Goal: Entertainment & Leisure: Consume media (video, audio)

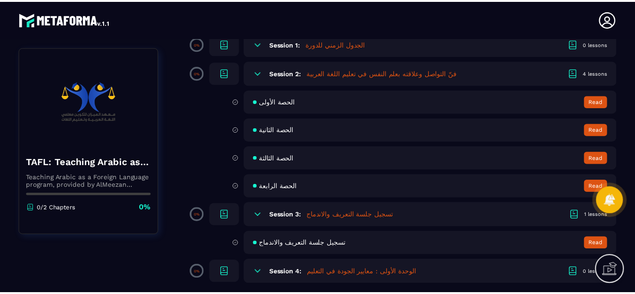
scroll to position [84, 0]
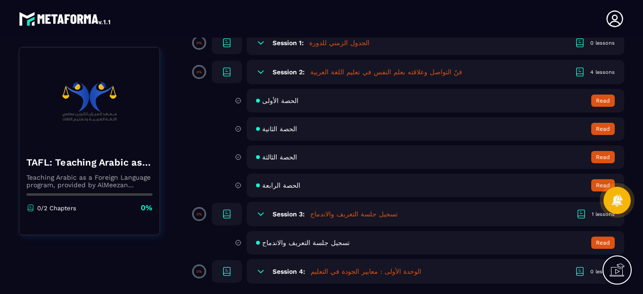
click at [269, 185] on span "الحصة الرابعة" at bounding box center [281, 186] width 38 height 8
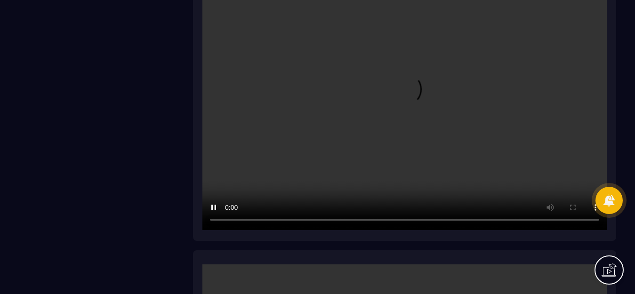
scroll to position [2305, 0]
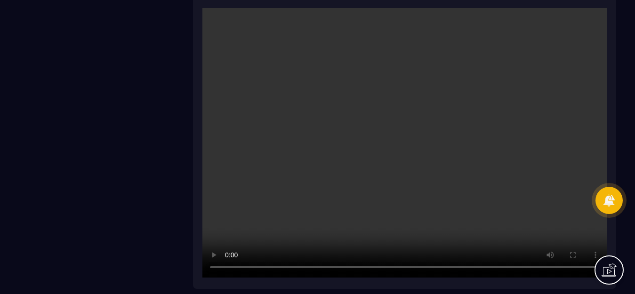
scroll to position [2541, 0]
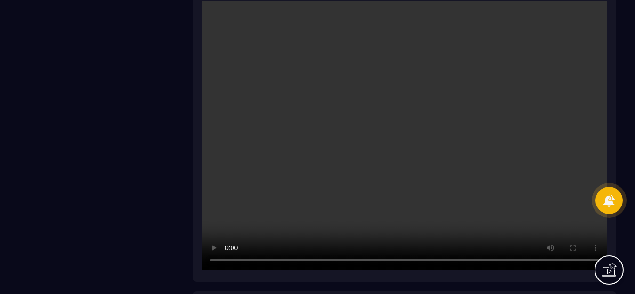
click at [599, 258] on div at bounding box center [608, 269] width 29 height 29
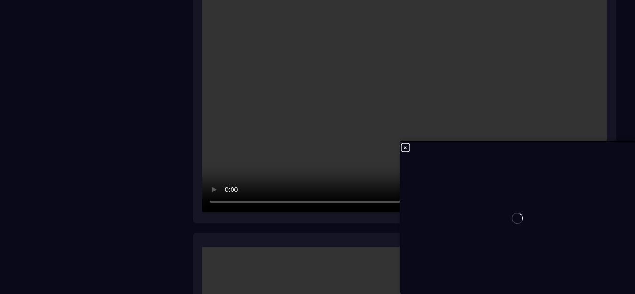
scroll to position [2635, 0]
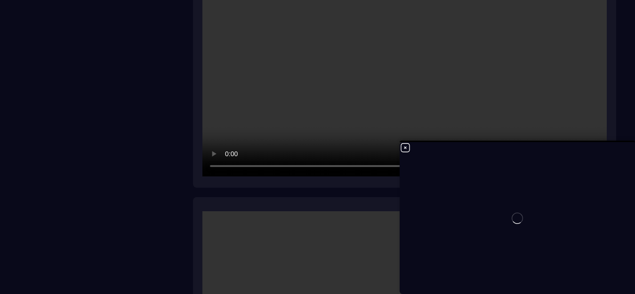
click at [403, 148] on div at bounding box center [516, 218] width 235 height 152
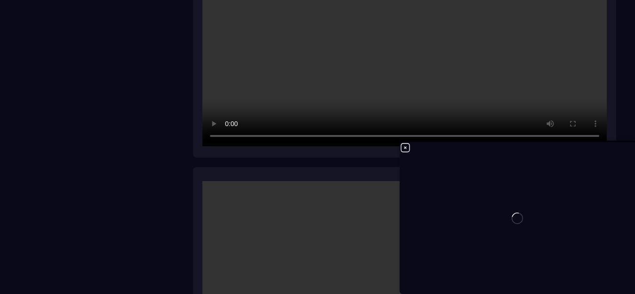
scroll to position [2682, 0]
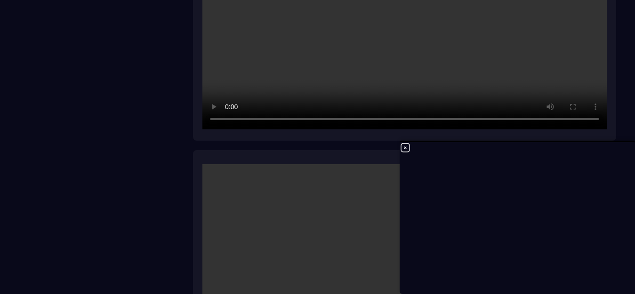
click at [404, 144] on icon at bounding box center [404, 147] width 11 height 11
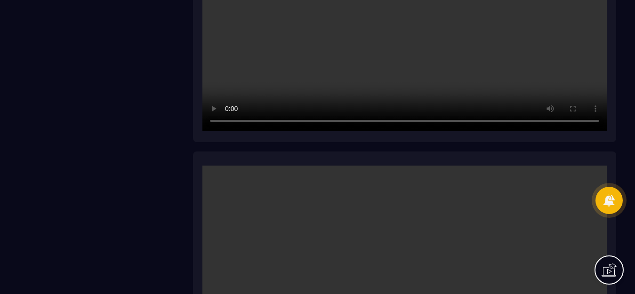
scroll to position [3474, 0]
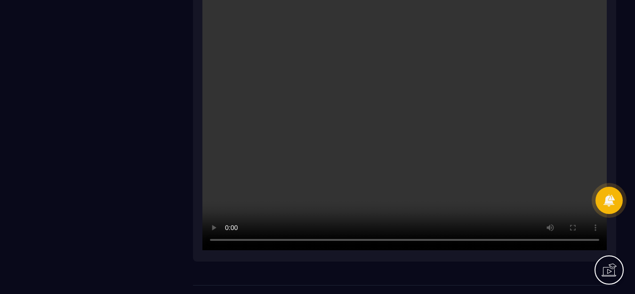
click at [447, 240] on video at bounding box center [404, 116] width 404 height 270
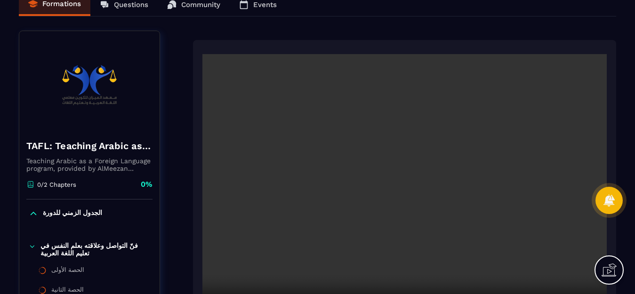
scroll to position [47, 0]
